Goal: Complete application form: Complete application form

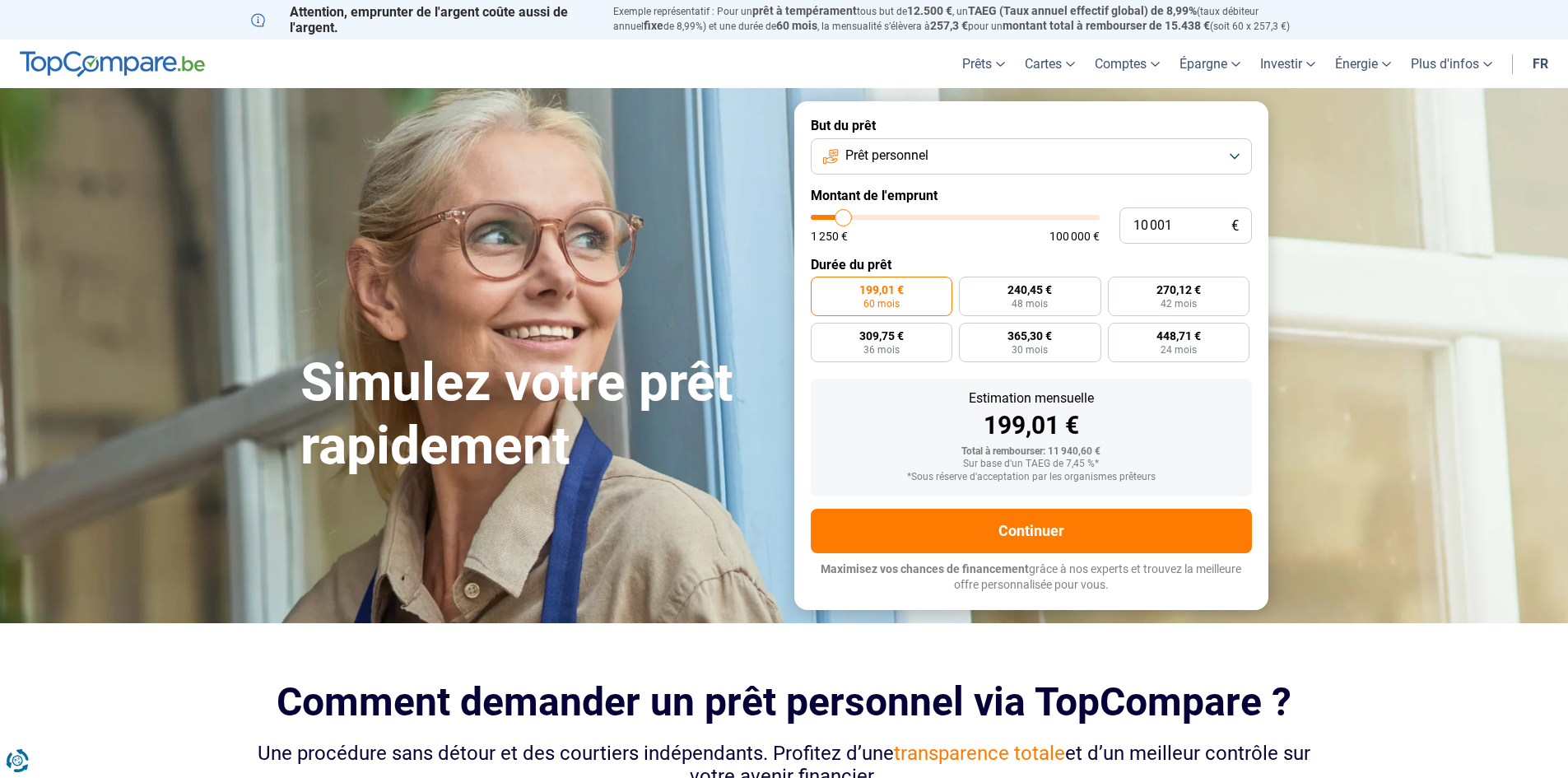
click at [921, 154] on span "Prêt personnel" at bounding box center [887, 155] width 83 height 19
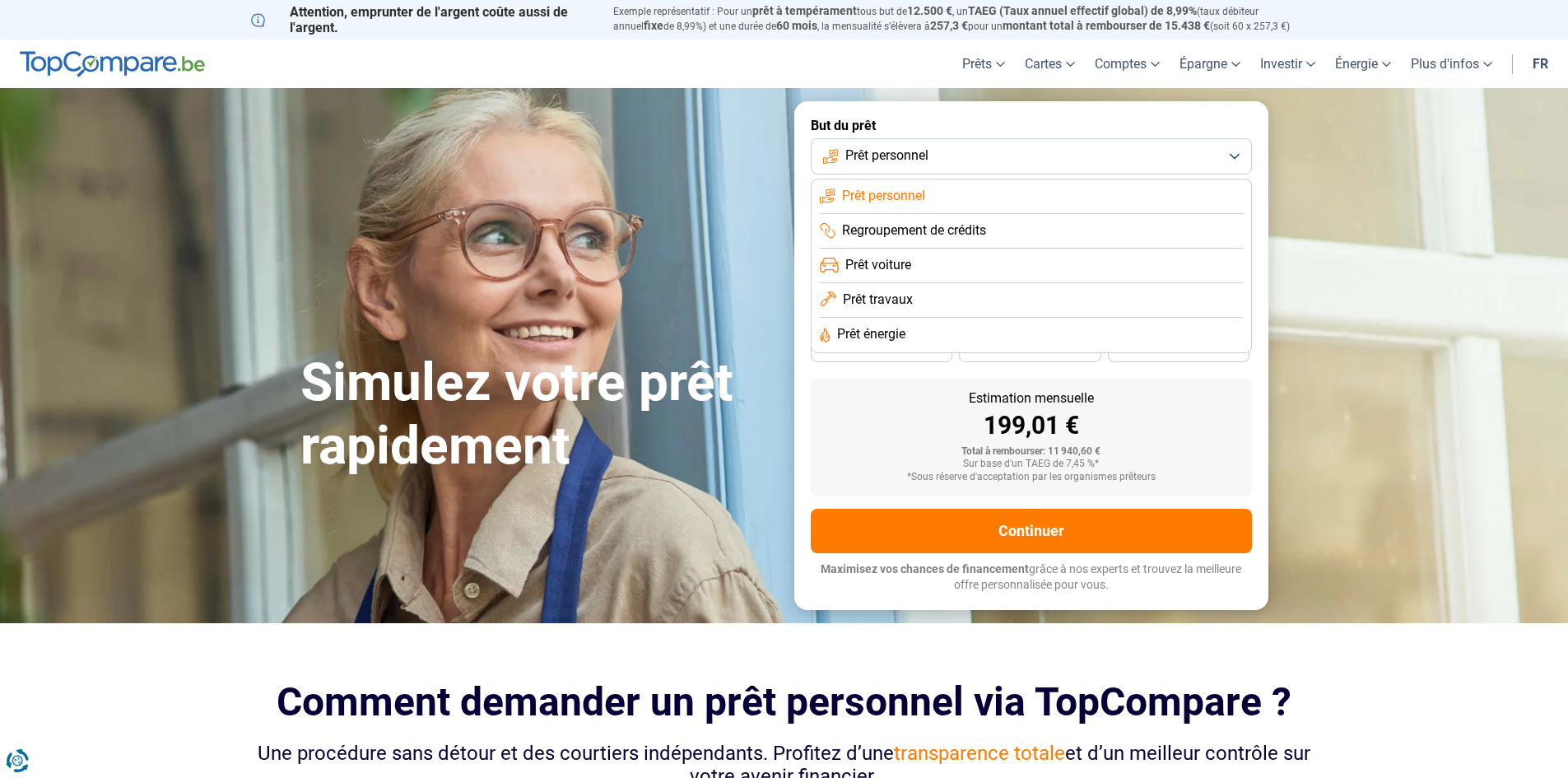
click at [913, 227] on span "Regroupement de crédits" at bounding box center [914, 230] width 144 height 19
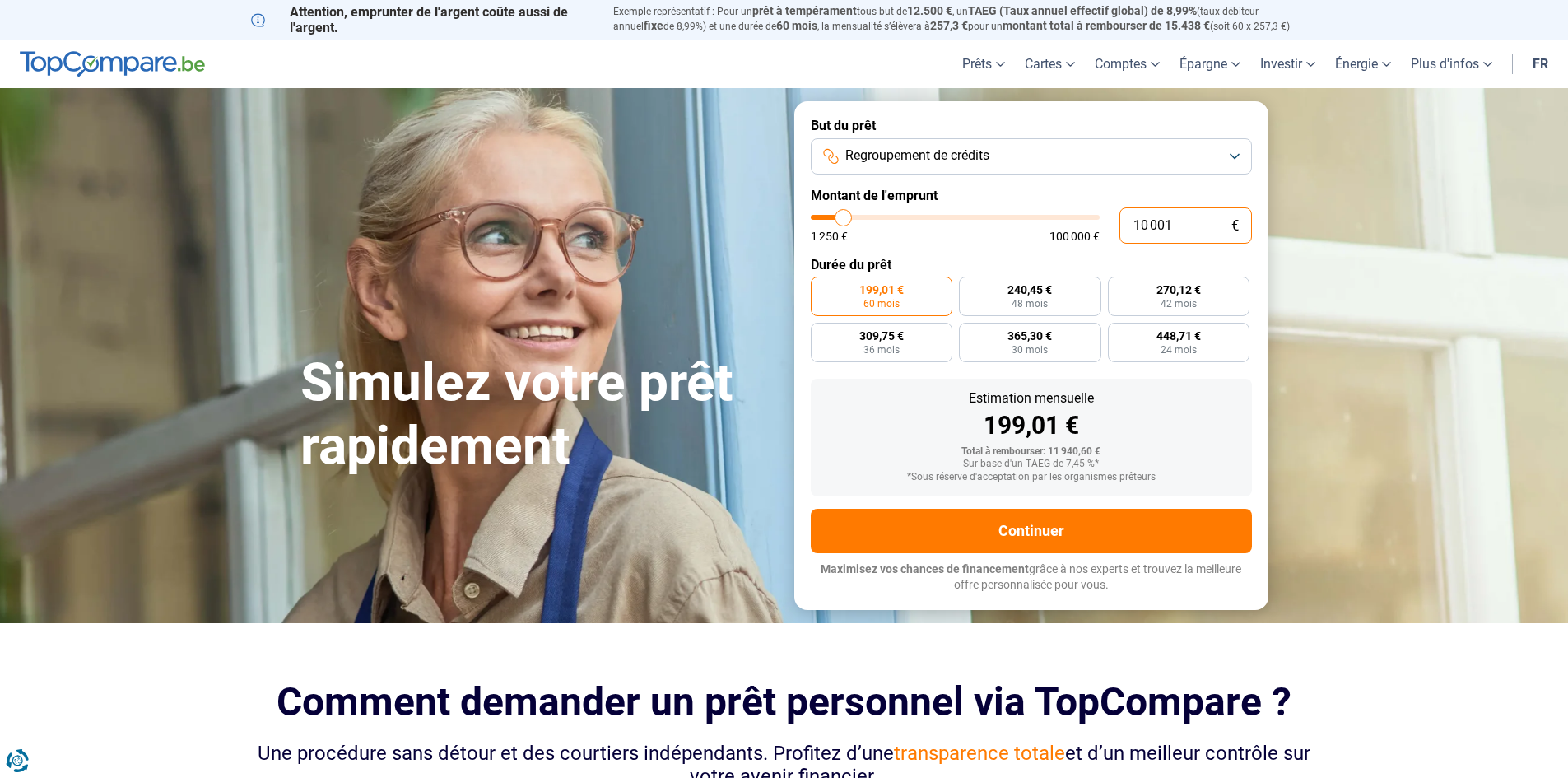
click at [1178, 223] on input "10 001" at bounding box center [1185, 225] width 132 height 36
type input "1 000"
type input "1250"
type input "100"
type input "1250"
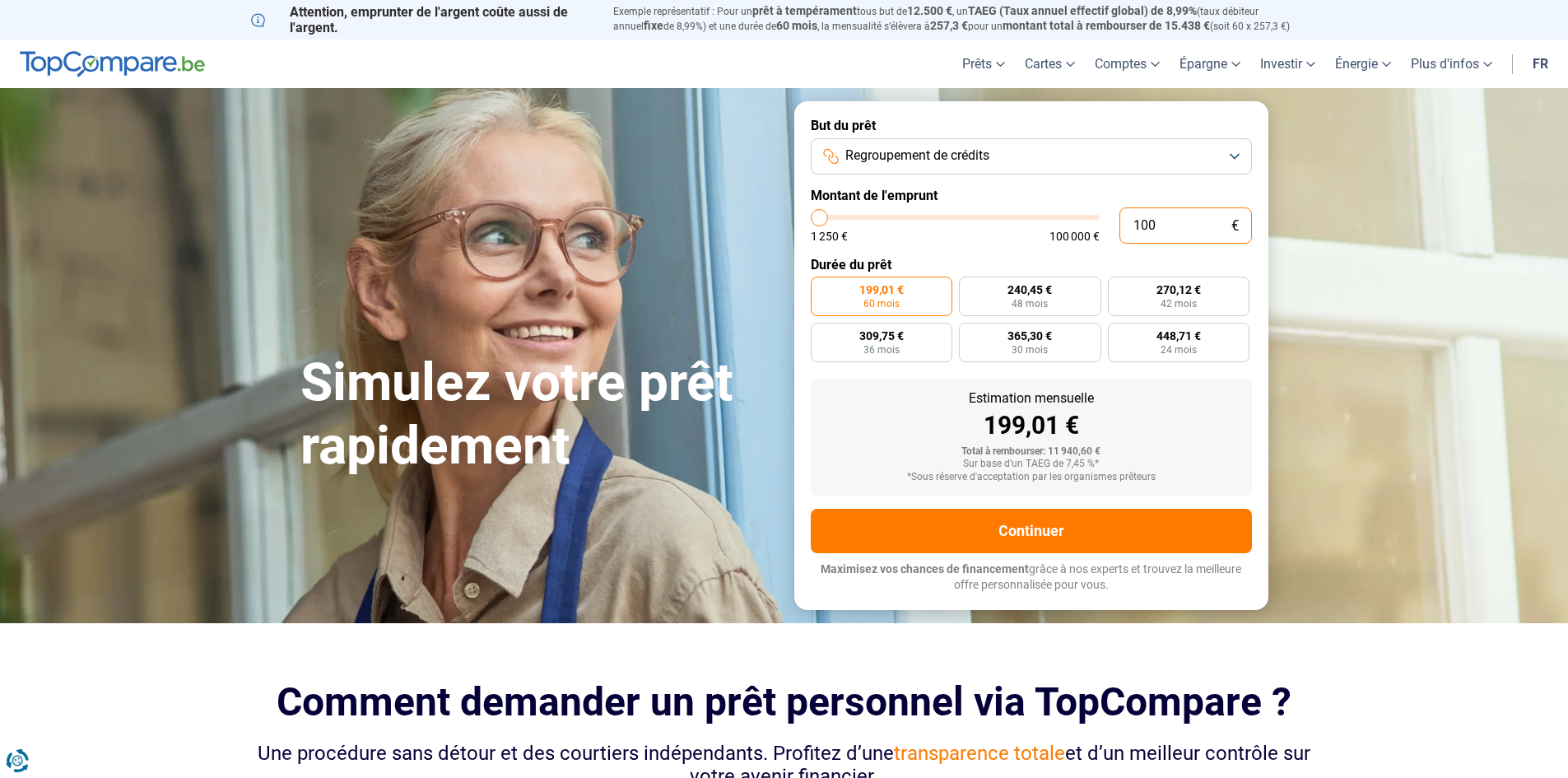
type input "10"
type input "1250"
type input "1"
type input "1250"
type input "1 250"
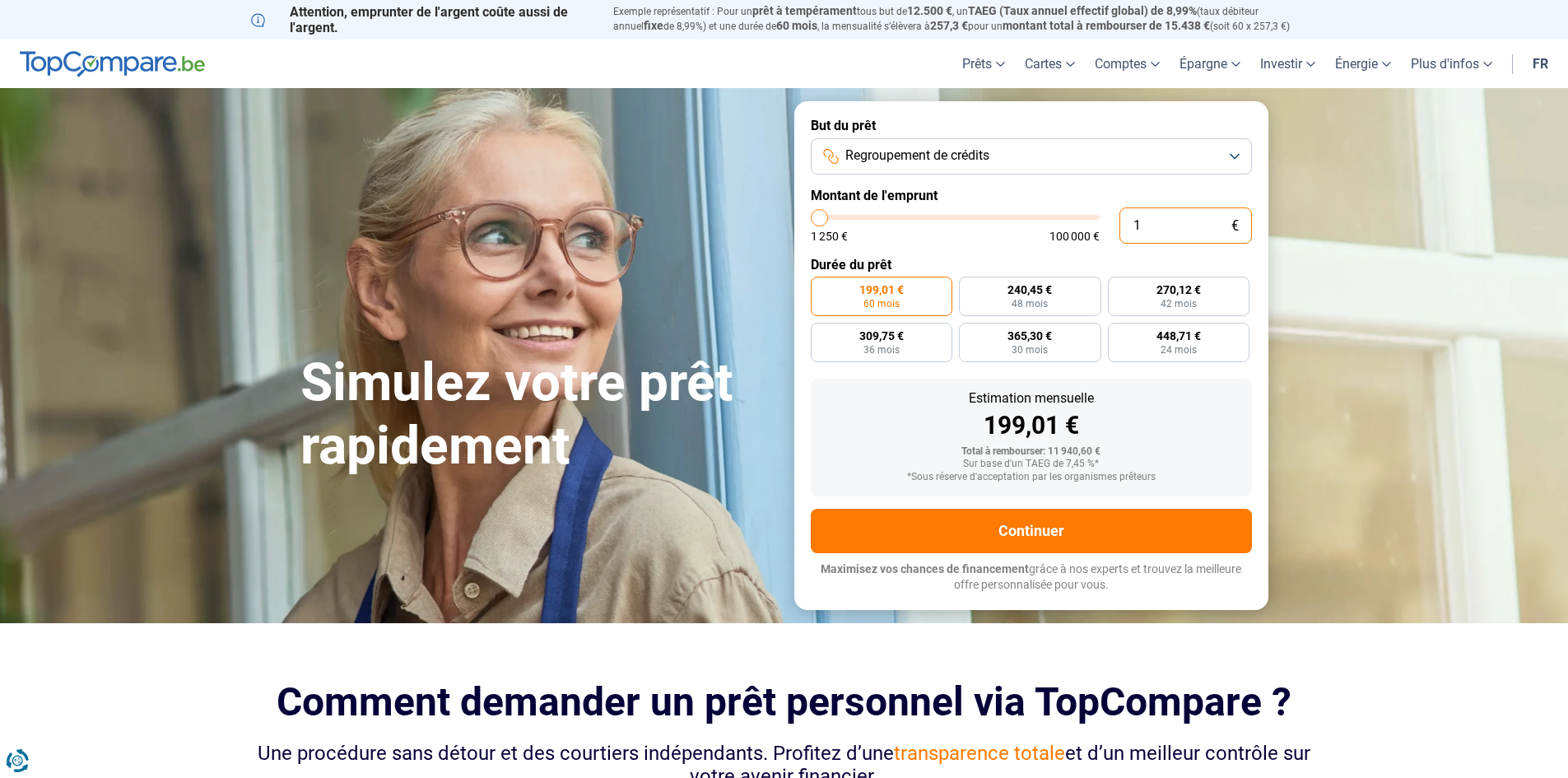
type input "1250"
radio input "true"
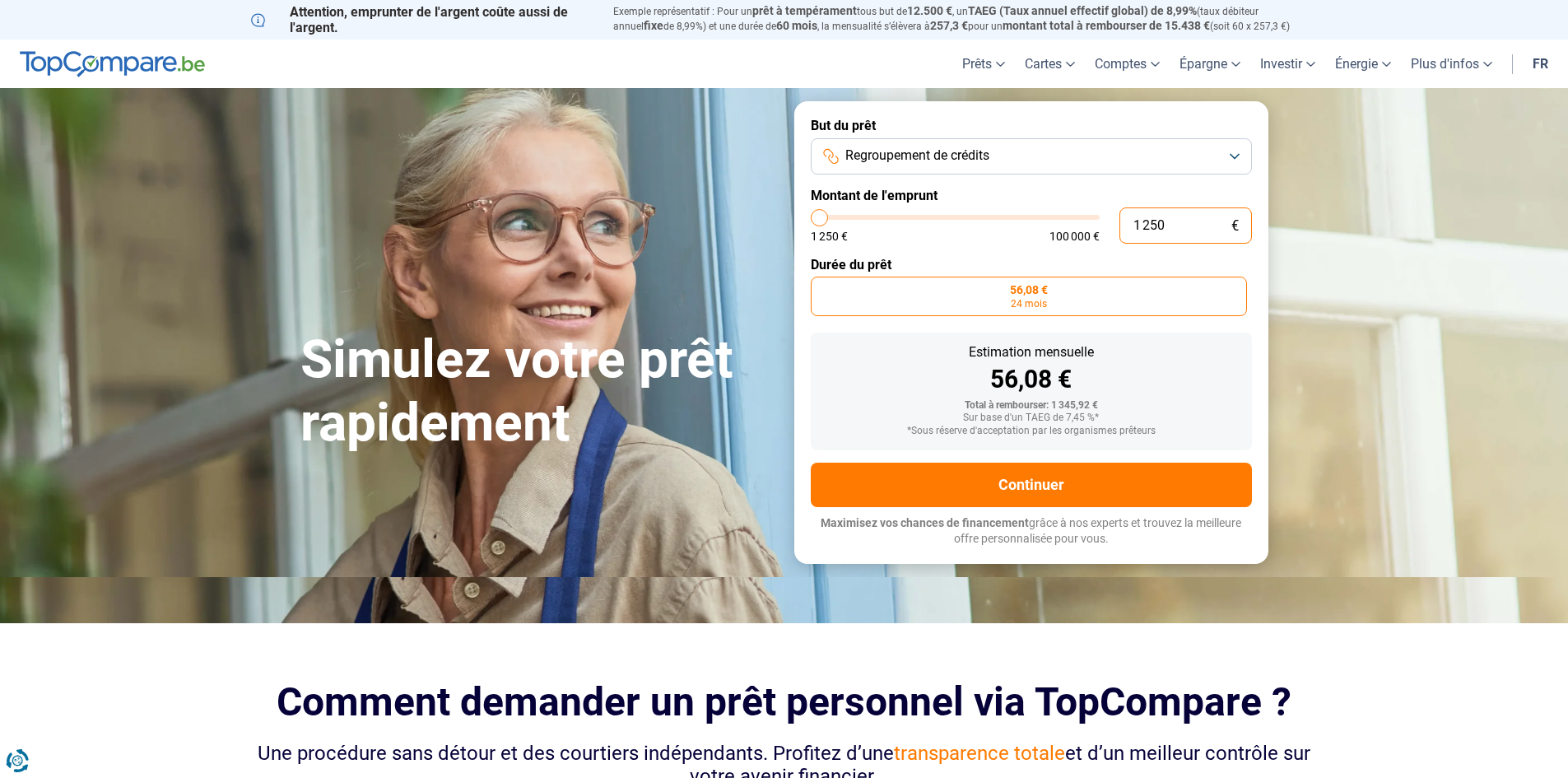
type input "13 500"
type input "13500"
radio input "false"
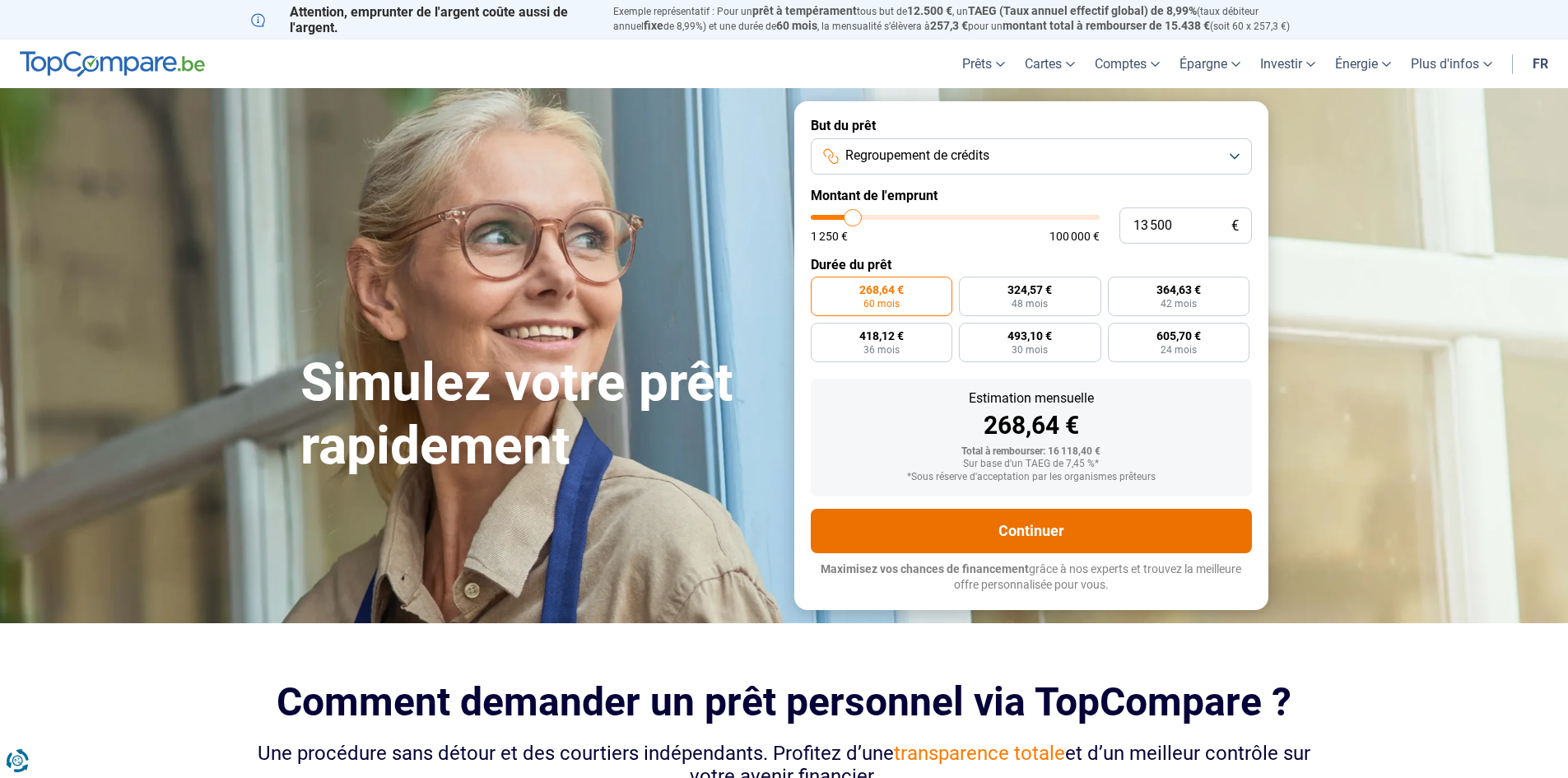
click at [1031, 524] on button "Continuer" at bounding box center [1031, 531] width 441 height 44
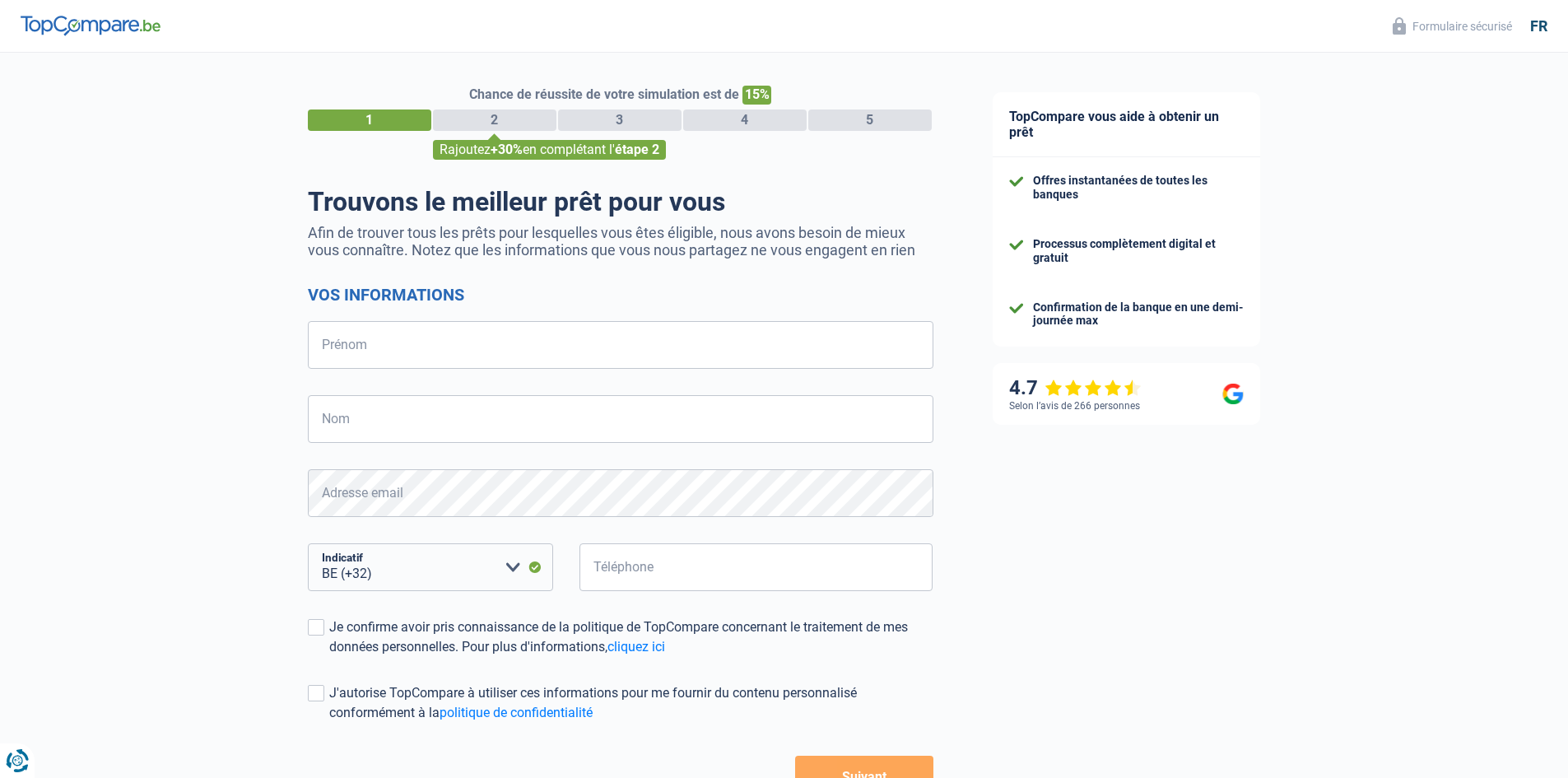
select select "32"
click at [431, 346] on input "Prénom" at bounding box center [621, 345] width 625 height 48
type input "[PERSON_NAME]"
type input "Mahieu"
type input "496202924"
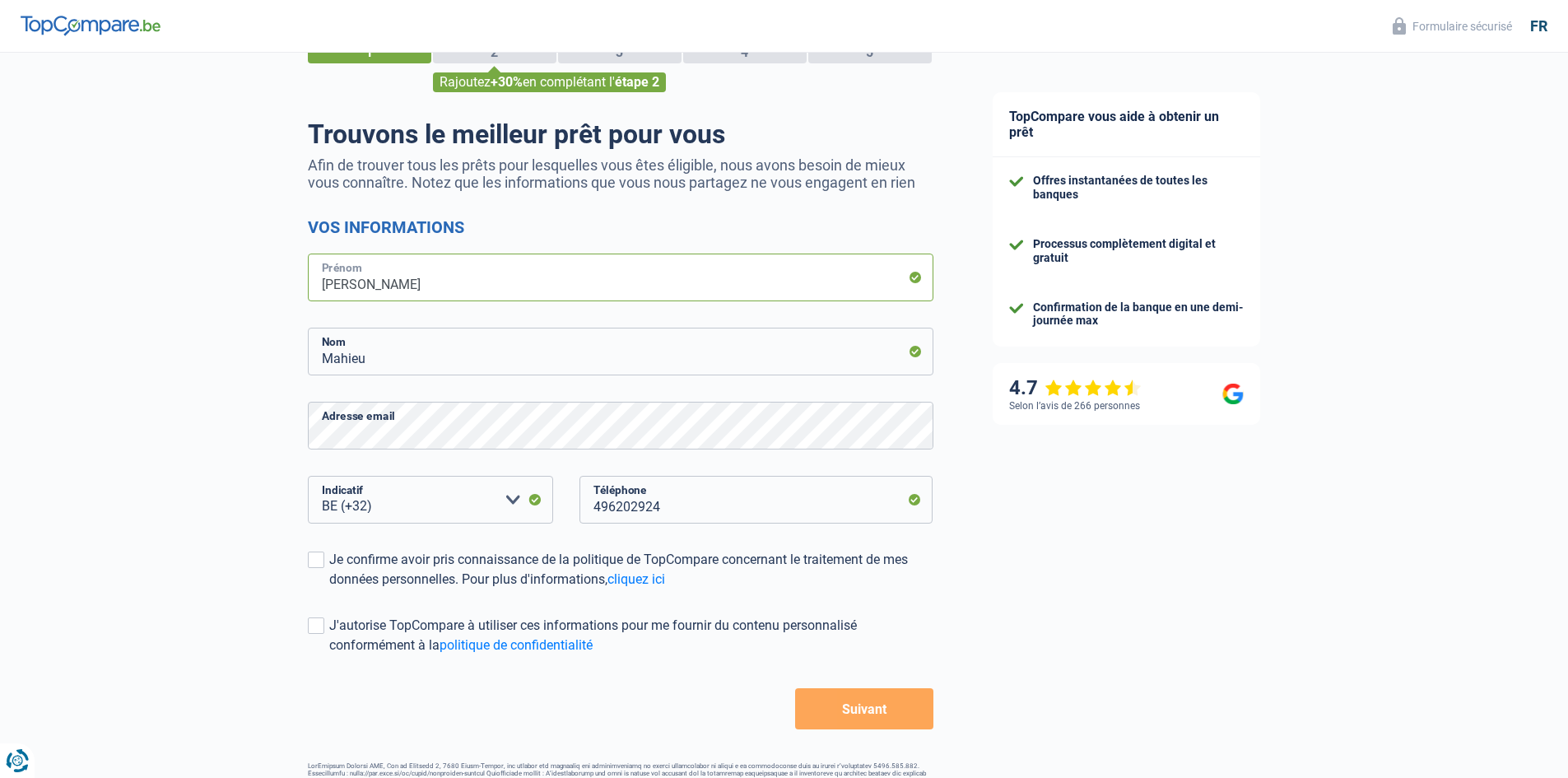
scroll to position [116, 0]
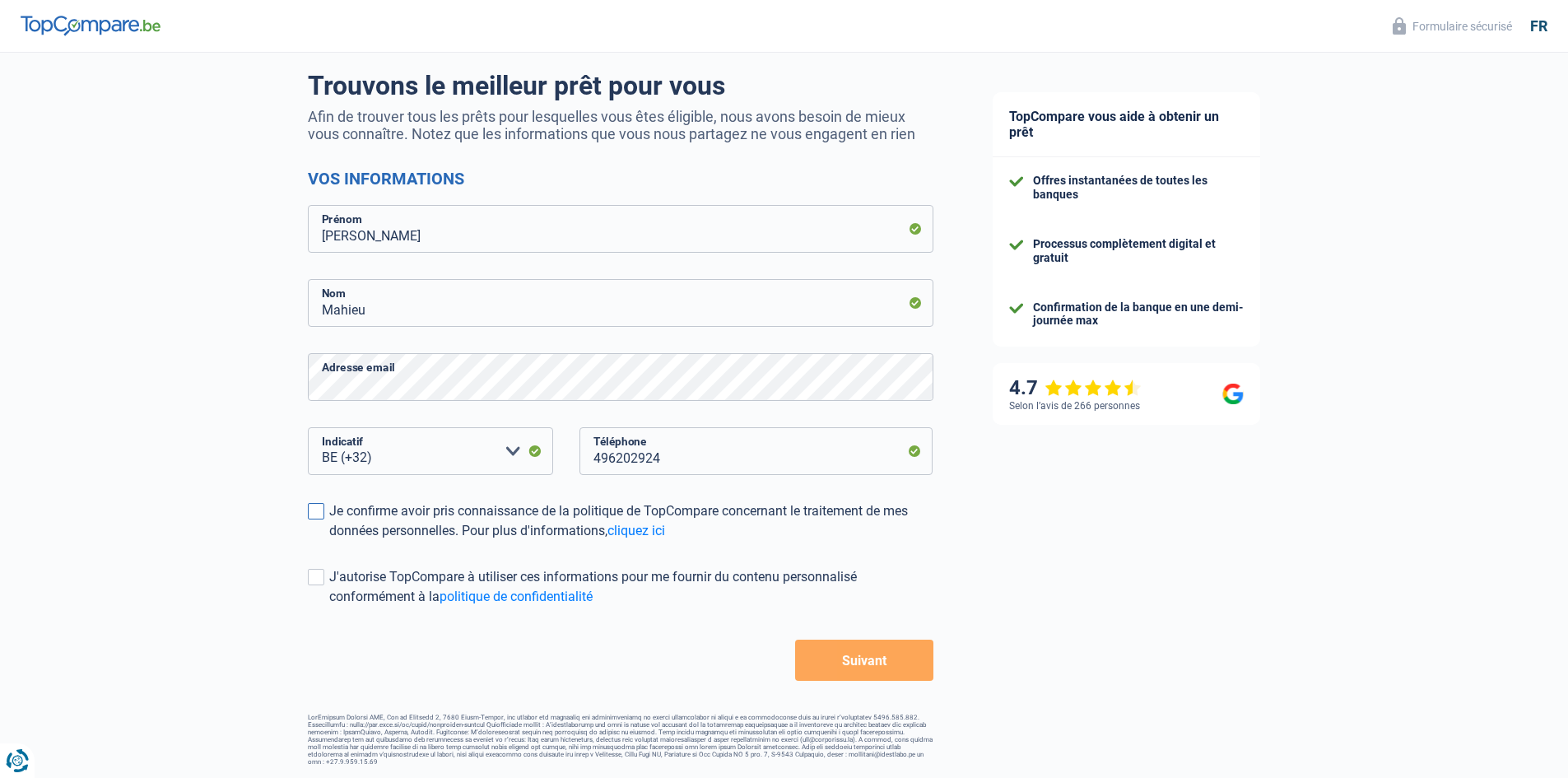
click at [315, 515] on span at bounding box center [316, 512] width 17 height 17
click at [329, 541] on input "Je confirme avoir pris connaissance de la politique de TopCompare concernant le…" at bounding box center [329, 541] width 0 height 0
click at [315, 576] on span at bounding box center [316, 577] width 17 height 17
click at [329, 607] on input "J'autorise TopCompare à utiliser ces informations pour me fournir du contenu pe…" at bounding box center [329, 607] width 0 height 0
click at [864, 657] on button "Suivant" at bounding box center [863, 660] width 138 height 41
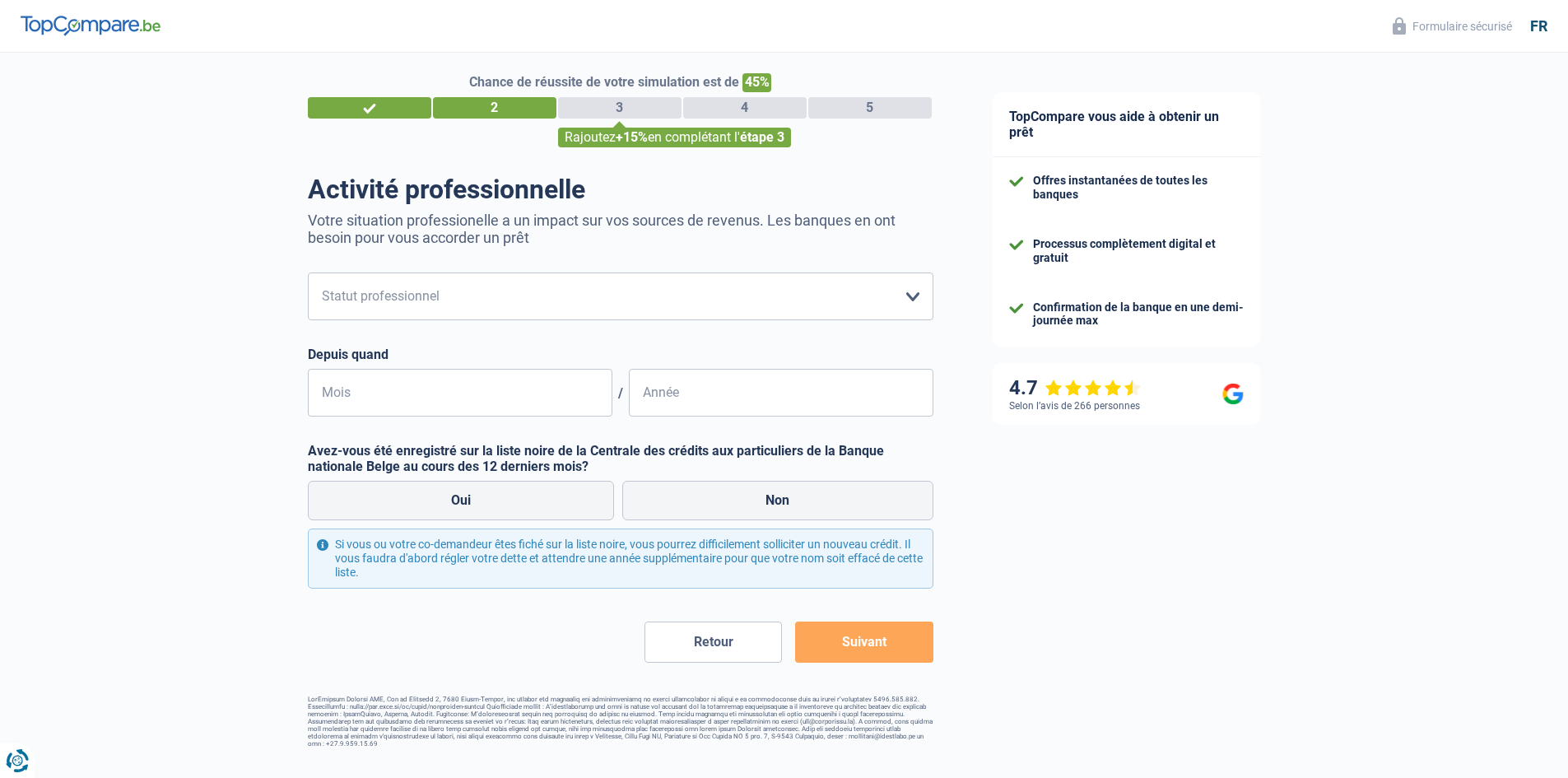
scroll to position [16, 0]
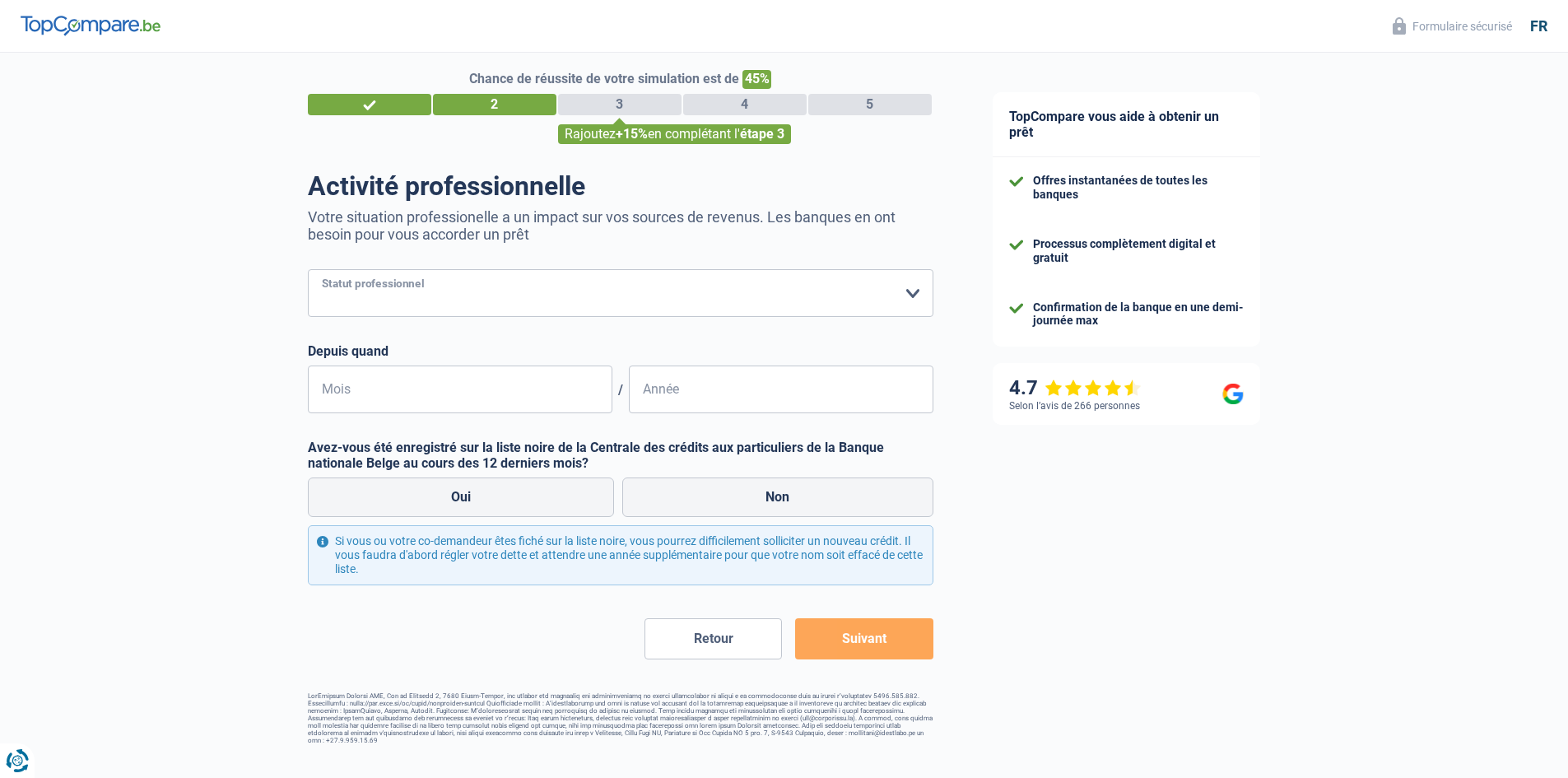
click at [403, 288] on select "Ouvrier Employé privé Employé public Invalide Indépendant Pensionné Chômeur Mut…" at bounding box center [621, 293] width 625 height 48
select select "publicEmployee"
click at [308, 271] on select "Ouvrier Employé privé Employé public Invalide Indépendant Pensionné Chômeur Mut…" at bounding box center [621, 293] width 625 height 48
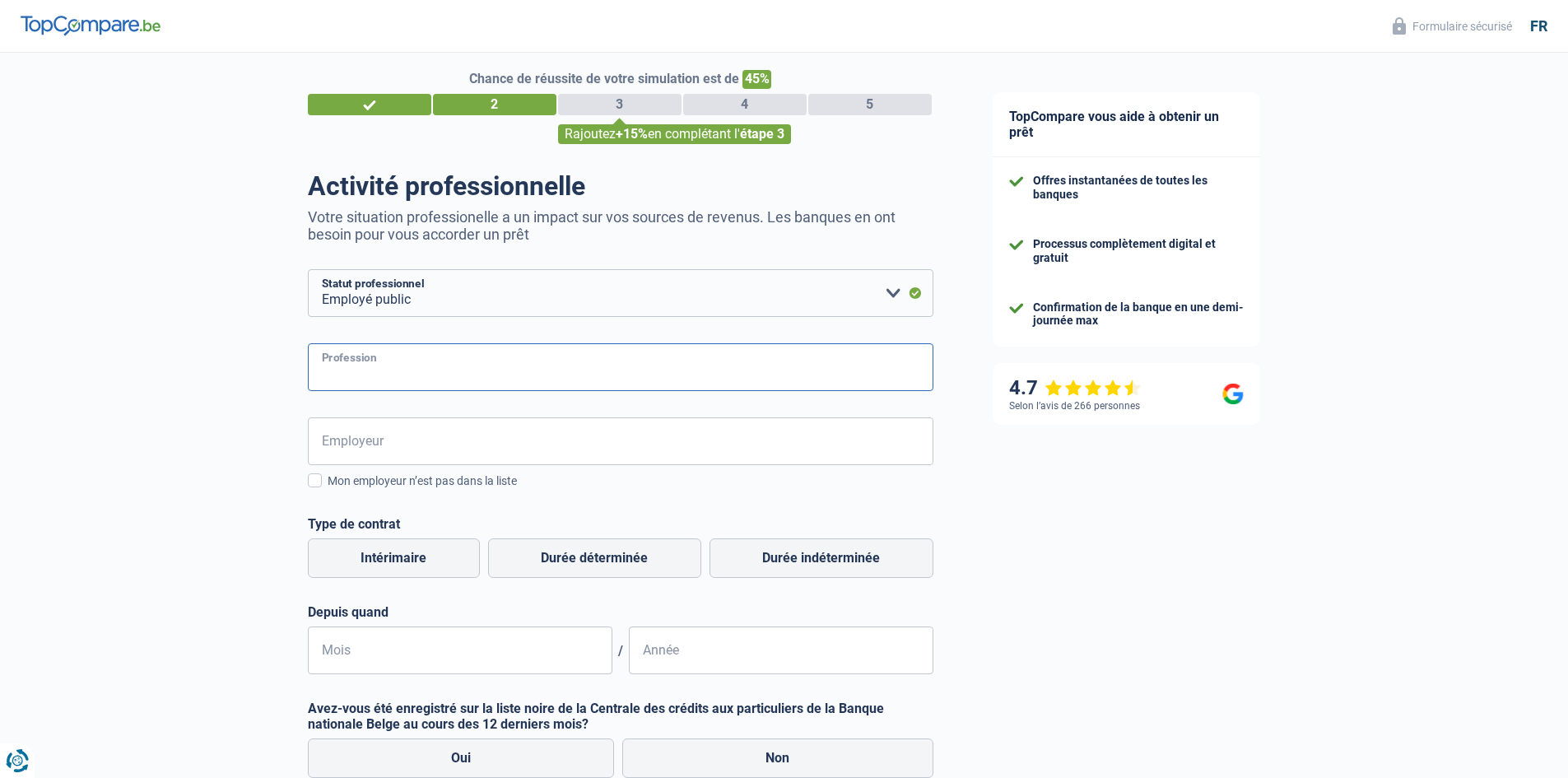
click at [398, 363] on input "Profession" at bounding box center [621, 367] width 625 height 48
type input "fonctionnaire"
click at [407, 444] on input "Employeur" at bounding box center [621, 441] width 625 height 48
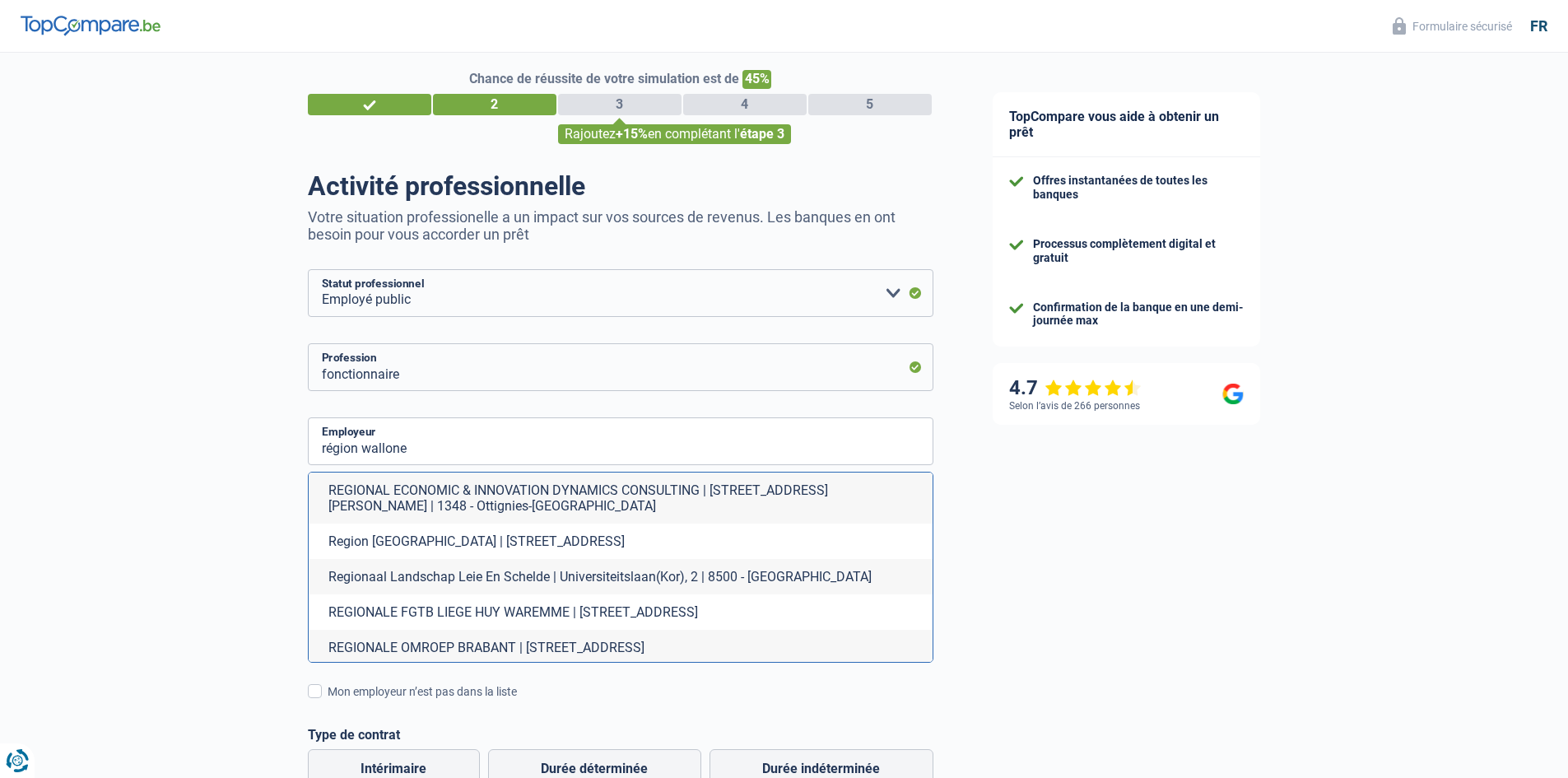
click at [879, 561] on li "Regionaal Landschap Leie En Schelde | Universiteitslaan(Kor), 2 | 8500 - [GEOGR…" at bounding box center [621, 576] width 623 height 35
type input "Regionaal Landschap Leie En Schelde | Universiteitslaan(Kor), 2 | 8500 - [GEOGR…"
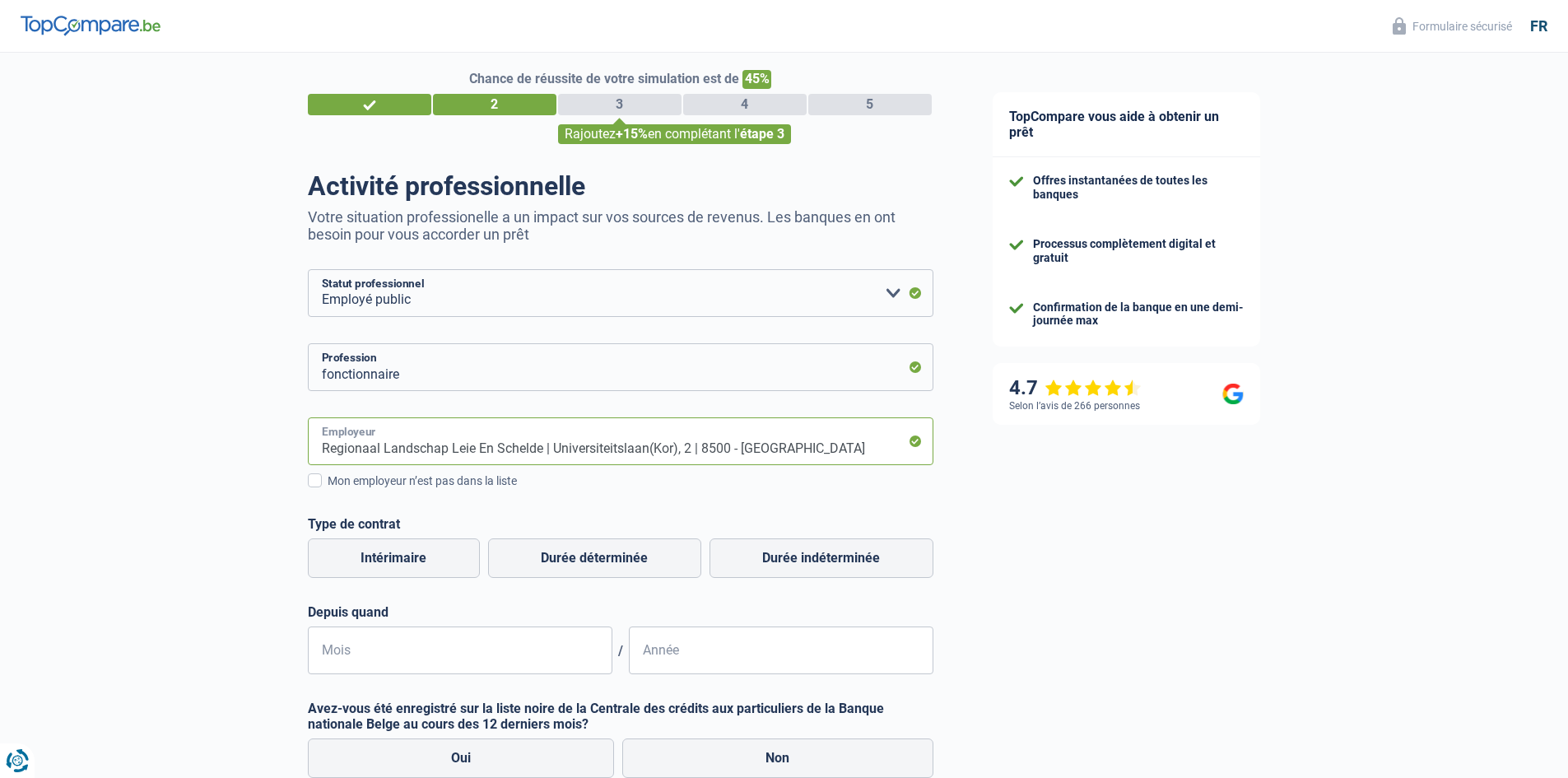
click at [440, 449] on input "Regionaal Landschap Leie En Schelde | Universiteitslaan(Kor), 2 | 8500 - [GEOGR…" at bounding box center [621, 441] width 625 height 48
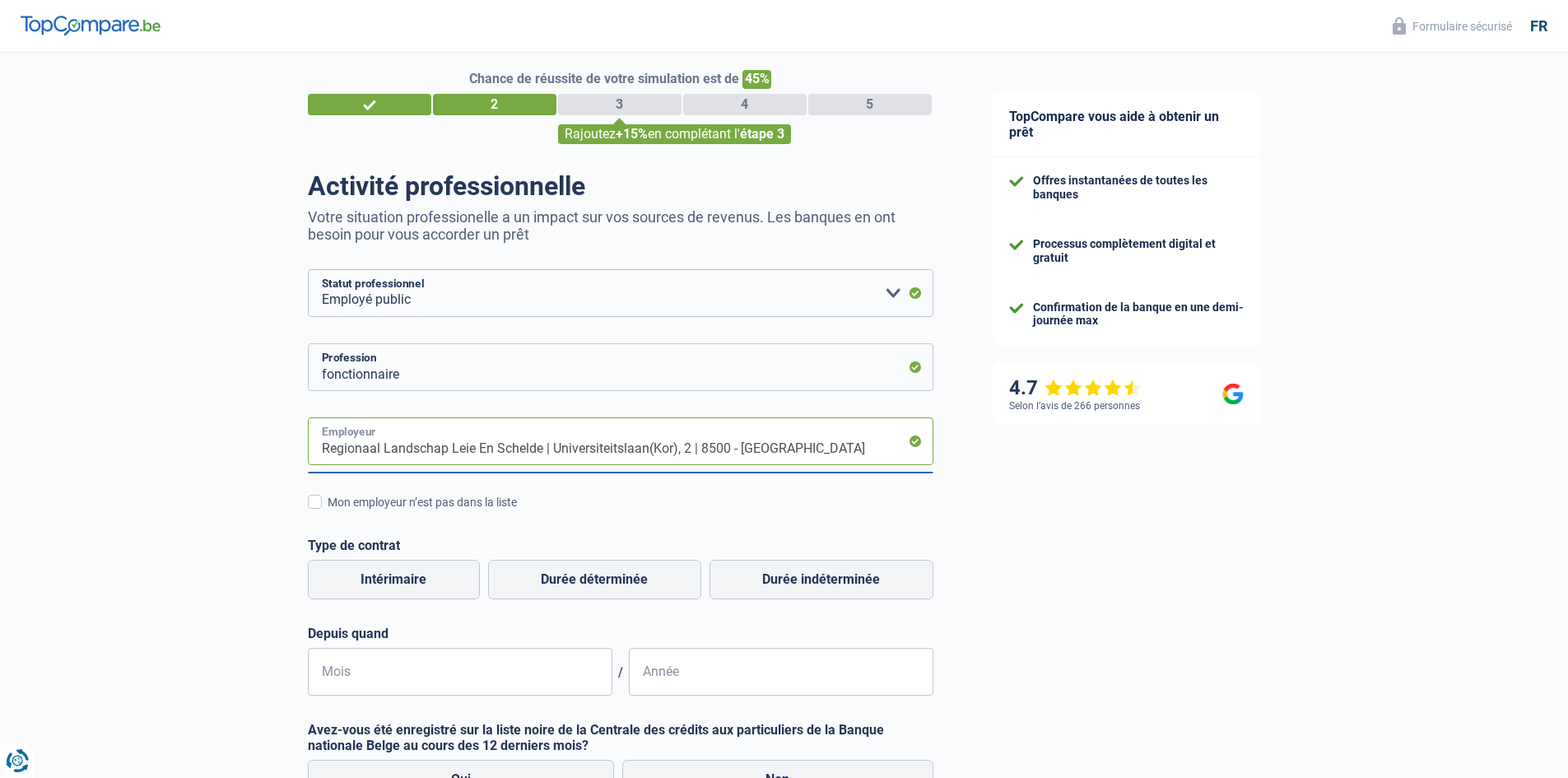
click at [792, 448] on input "Regionaal Landschap Leie En Schelde | Universiteitslaan(Kor), 2 | 8500 - [GEOGR…" at bounding box center [621, 441] width 625 height 48
click at [791, 448] on input "Regionaal Landschap Leie En Schelde | Universiteitslaan(Kor), 2 | 8500 - [GEOGR…" at bounding box center [621, 441] width 625 height 48
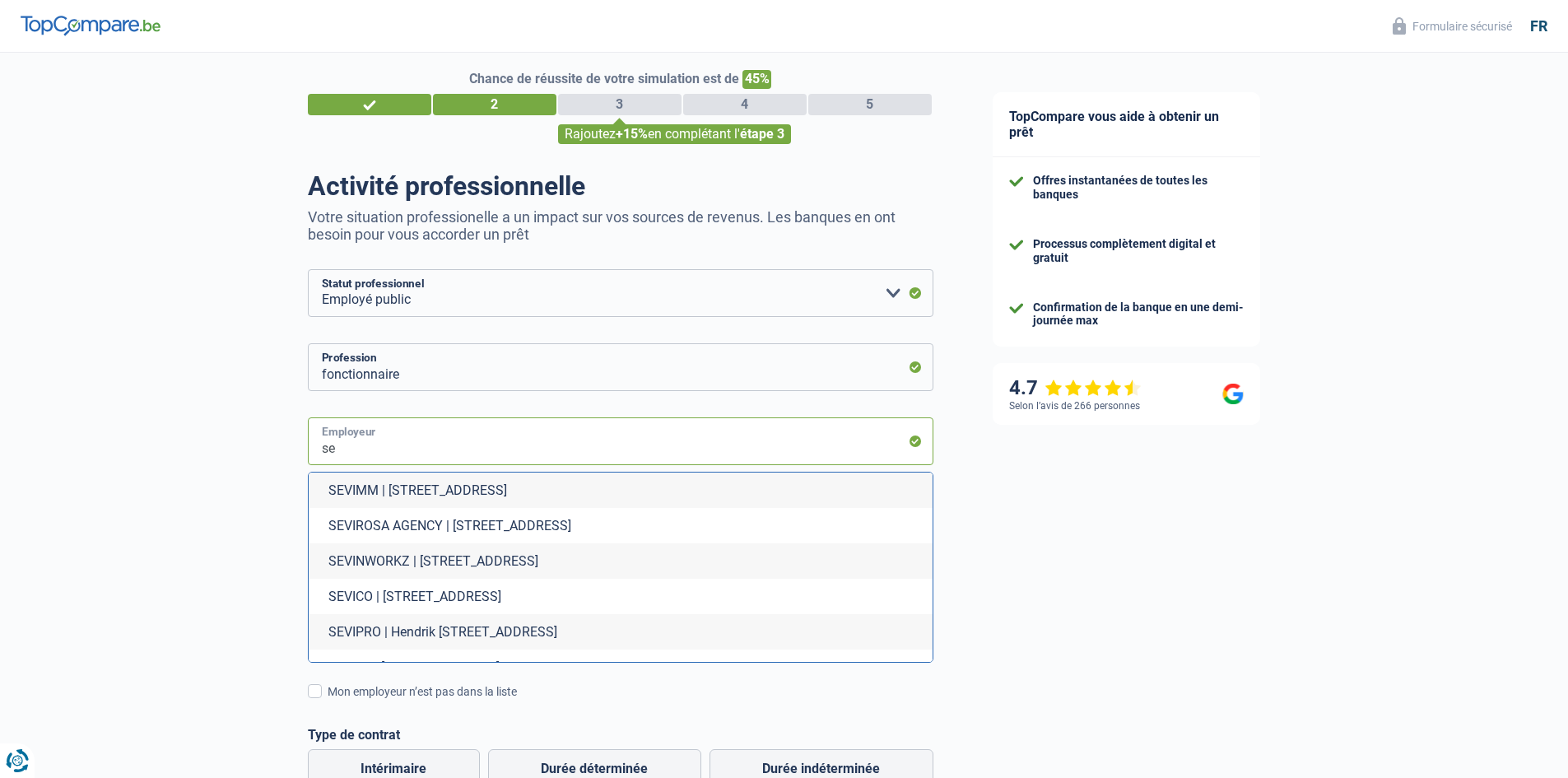
type input "se"
click at [1089, 599] on div "TopCompare vous aide à obtenir un prêt Offres instantanées de toutes les banque…" at bounding box center [1266, 633] width 606 height 1192
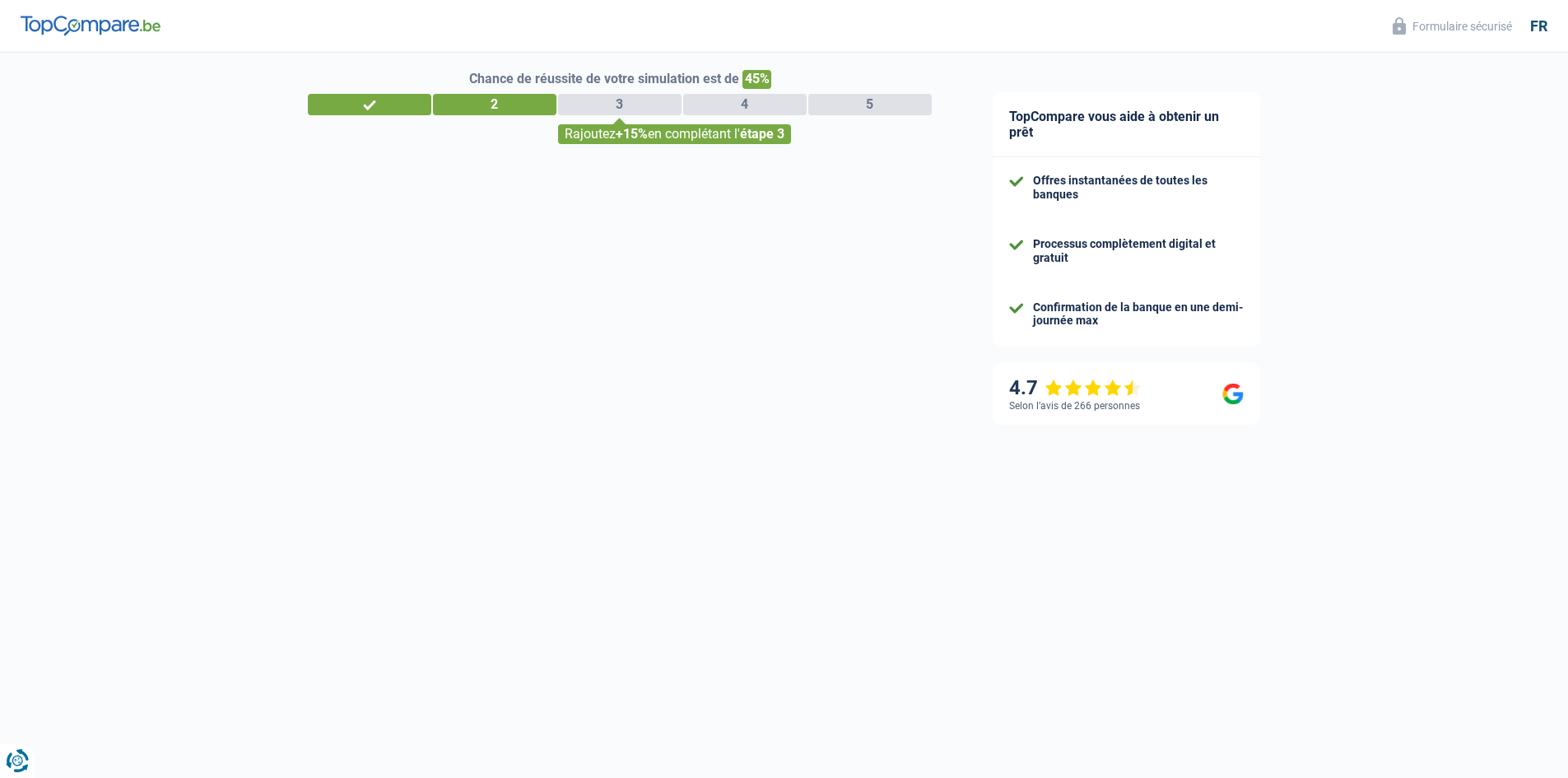
select select "32"
